Goal: Communication & Community: Answer question/provide support

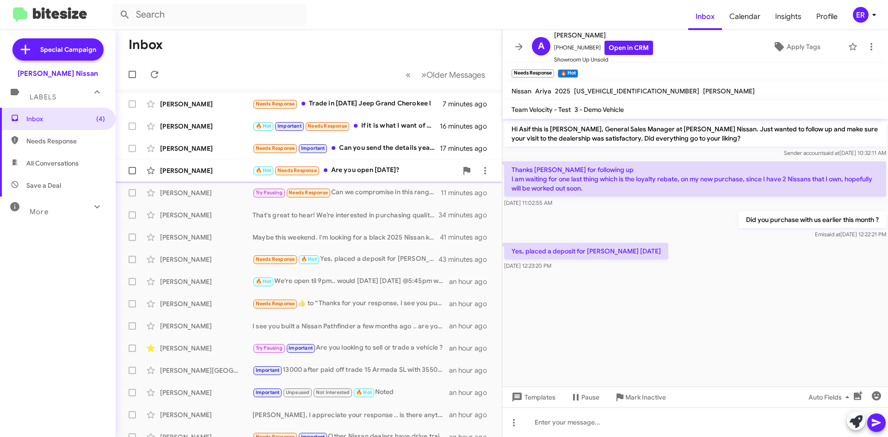
click at [195, 169] on div "[PERSON_NAME]" at bounding box center [206, 170] width 93 height 9
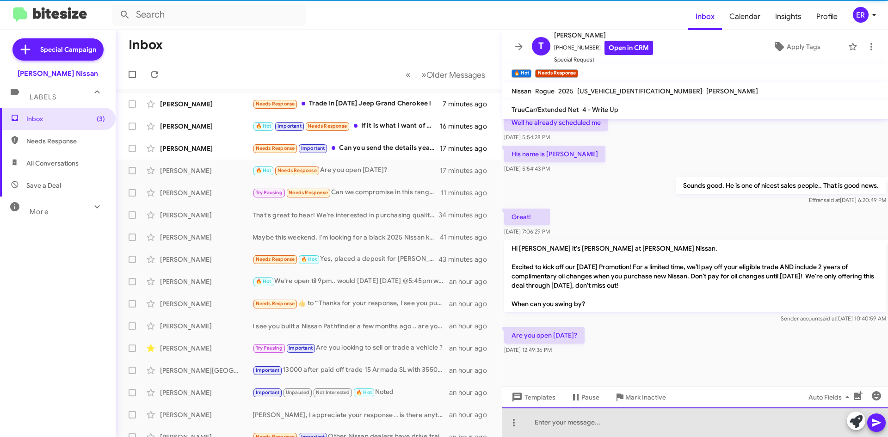
click at [552, 417] on div at bounding box center [695, 423] width 386 height 30
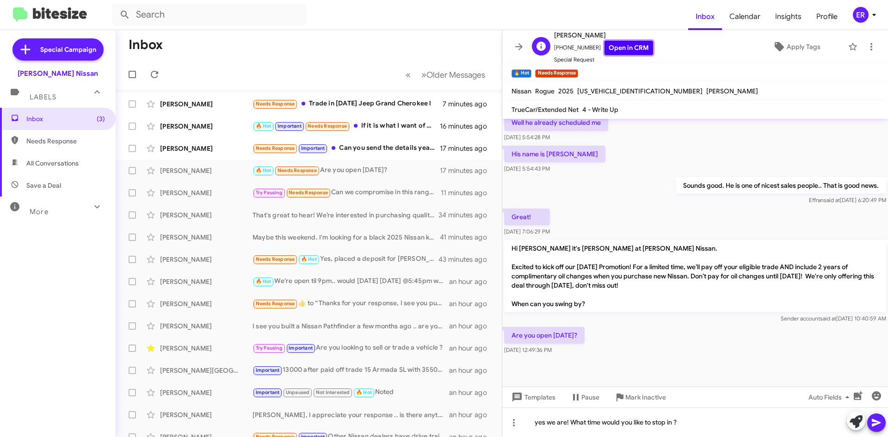
click at [636, 49] on link "Open in CRM" at bounding box center [629, 48] width 49 height 14
click at [877, 426] on icon at bounding box center [876, 422] width 11 height 11
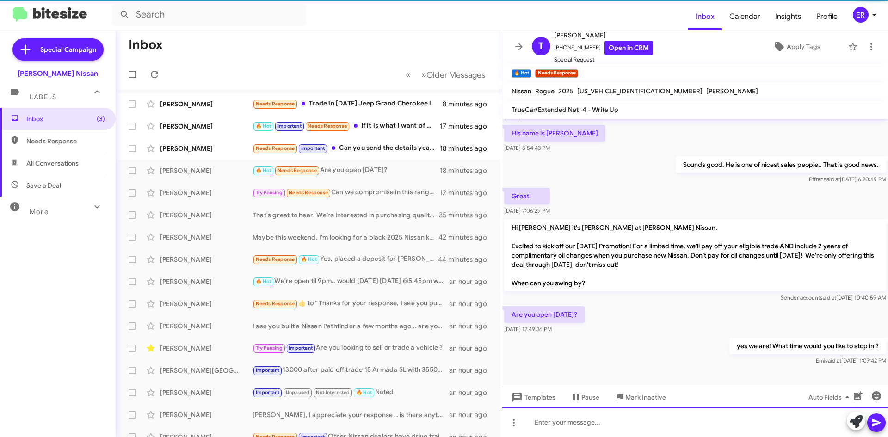
scroll to position [316, 0]
